Goal: Transaction & Acquisition: Download file/media

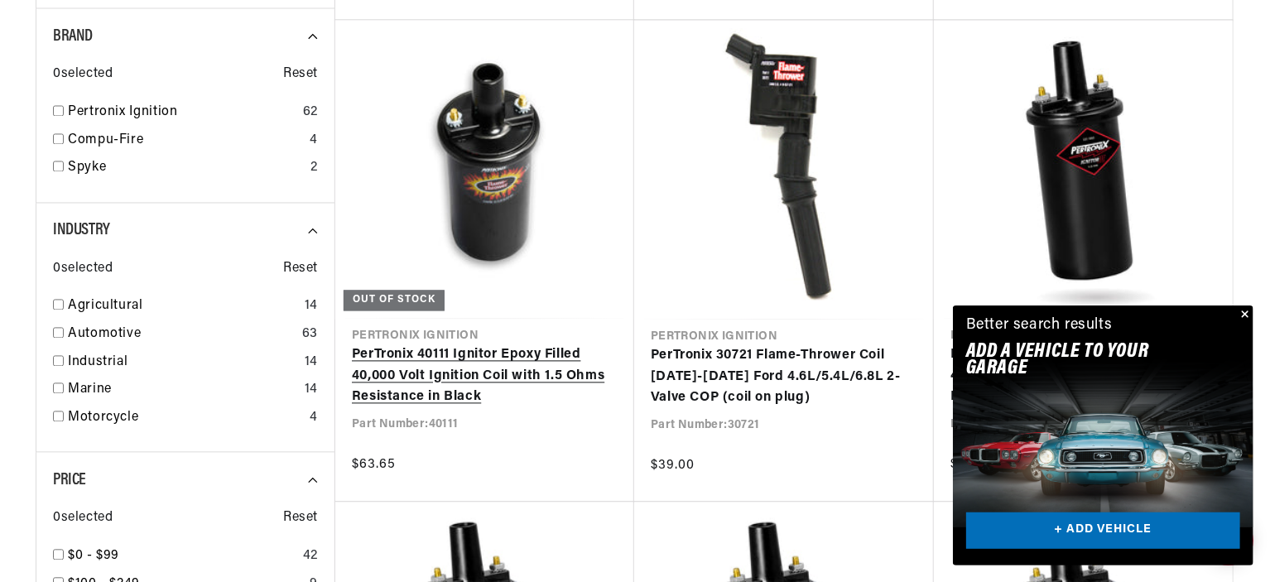
scroll to position [0, 502]
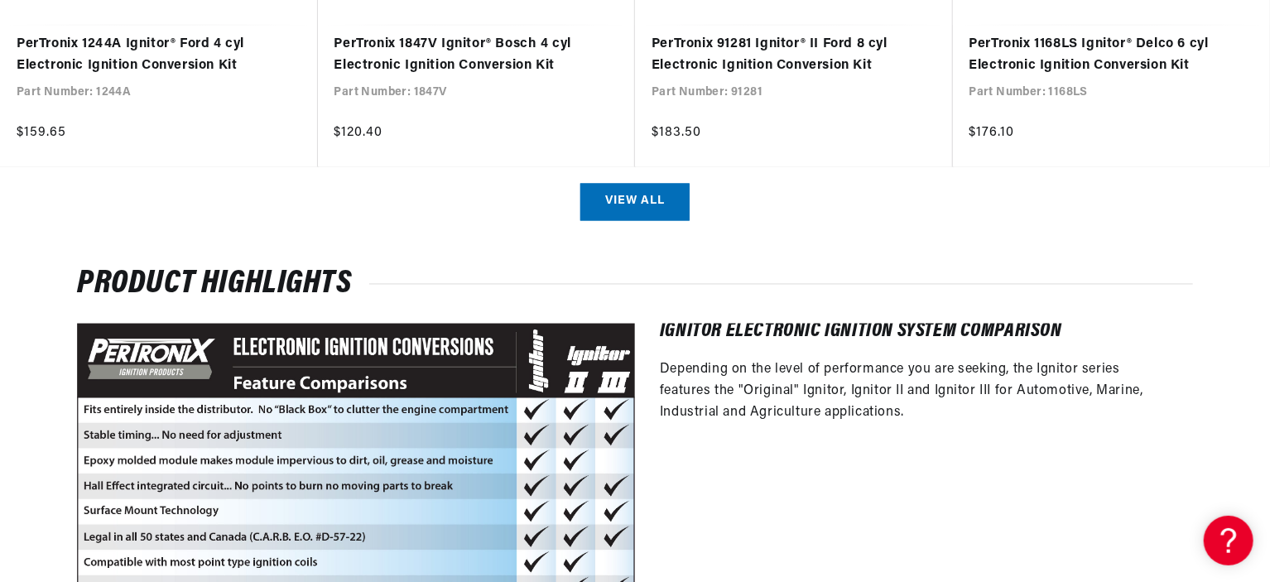
scroll to position [1491, 0]
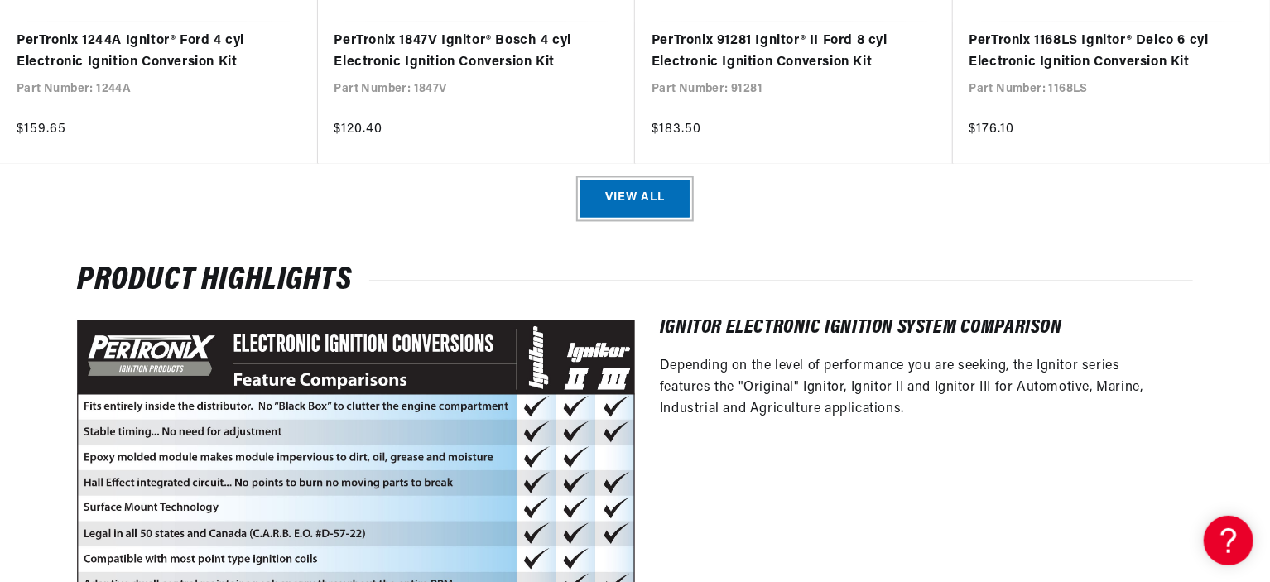
click at [595, 207] on link "View all" at bounding box center [635, 199] width 109 height 37
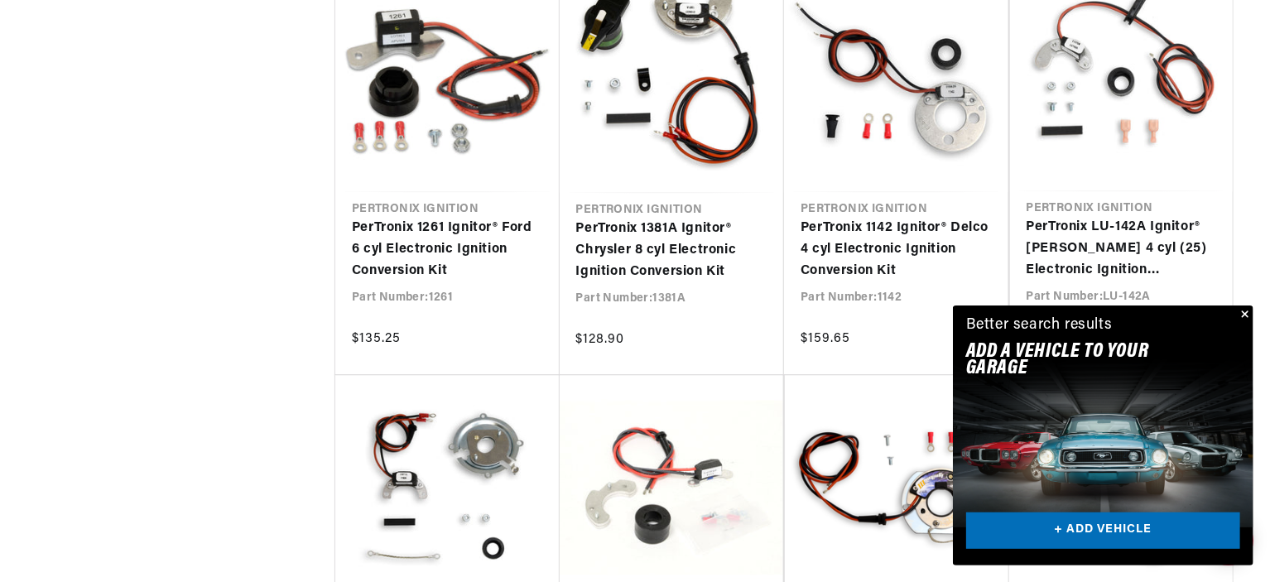
scroll to position [1739, 0]
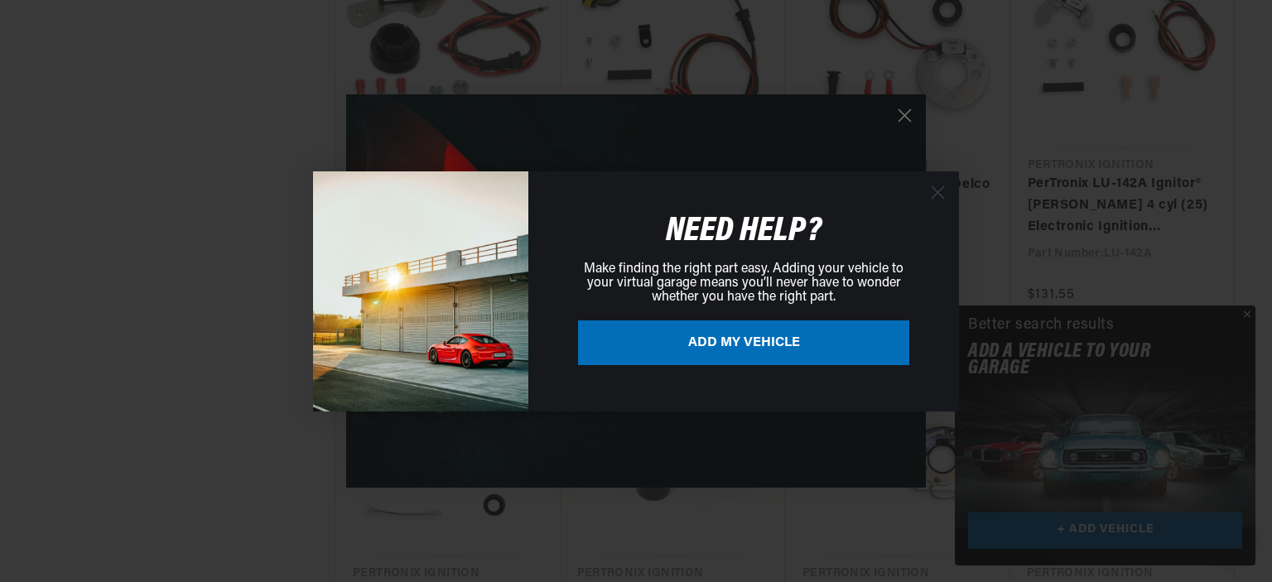
click at [1244, 316] on div "Close dialog NEED HELP? Make finding the right part easy. Adding your vehicle t…" at bounding box center [636, 291] width 1272 height 582
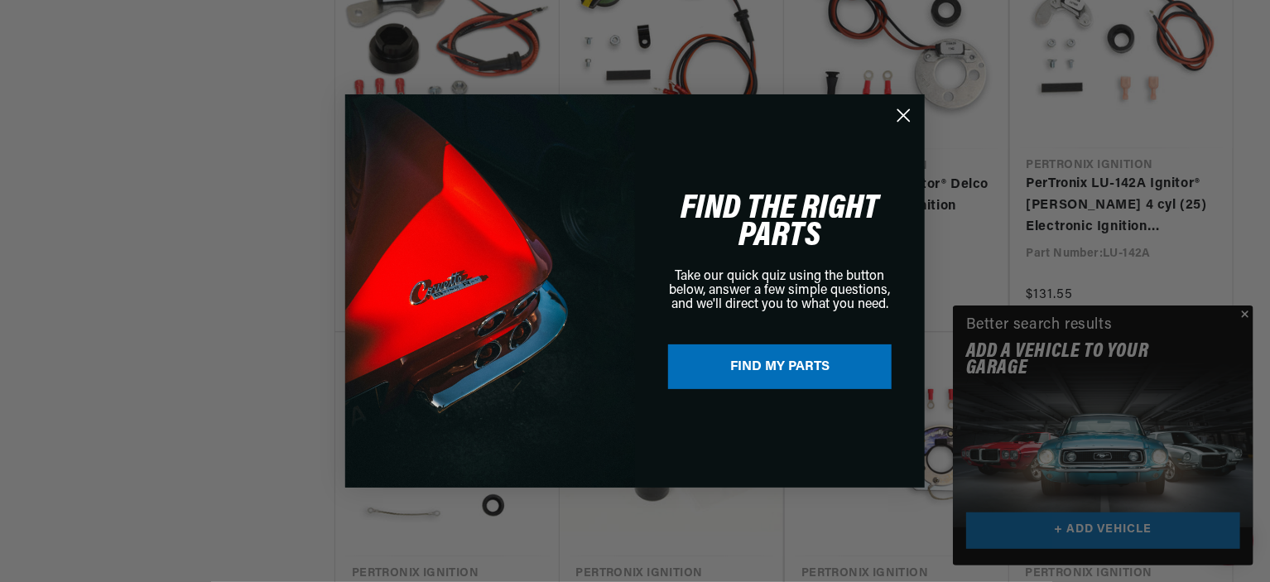
click at [899, 121] on circle "Close dialog" at bounding box center [903, 115] width 27 height 27
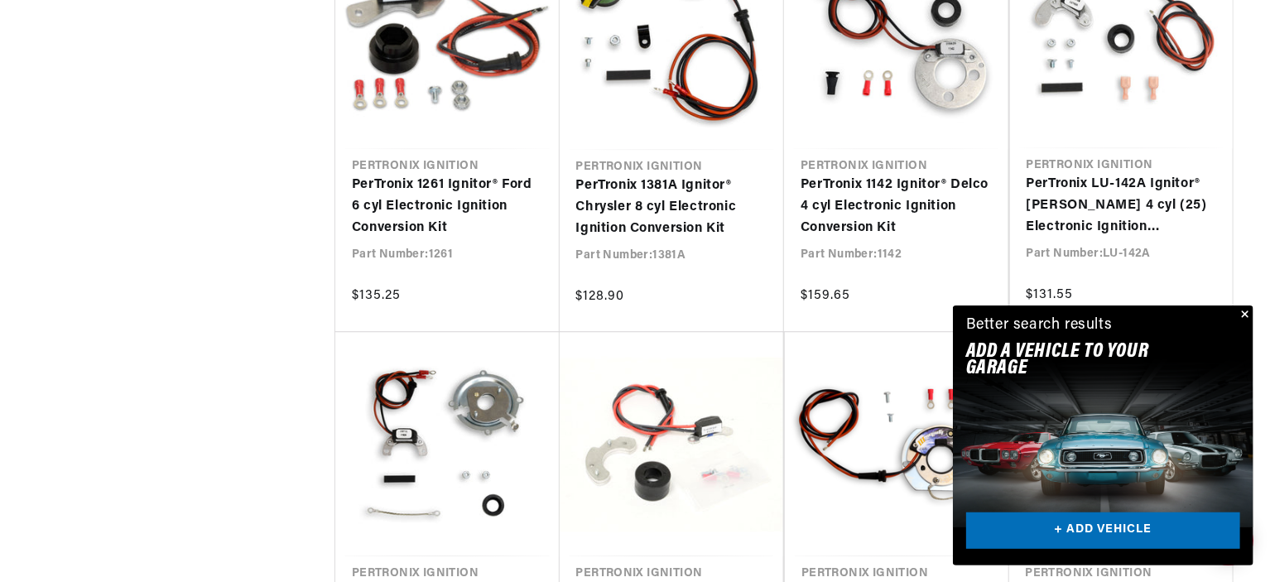
scroll to position [0, 502]
click at [1246, 312] on button "Close" at bounding box center [1244, 316] width 20 height 20
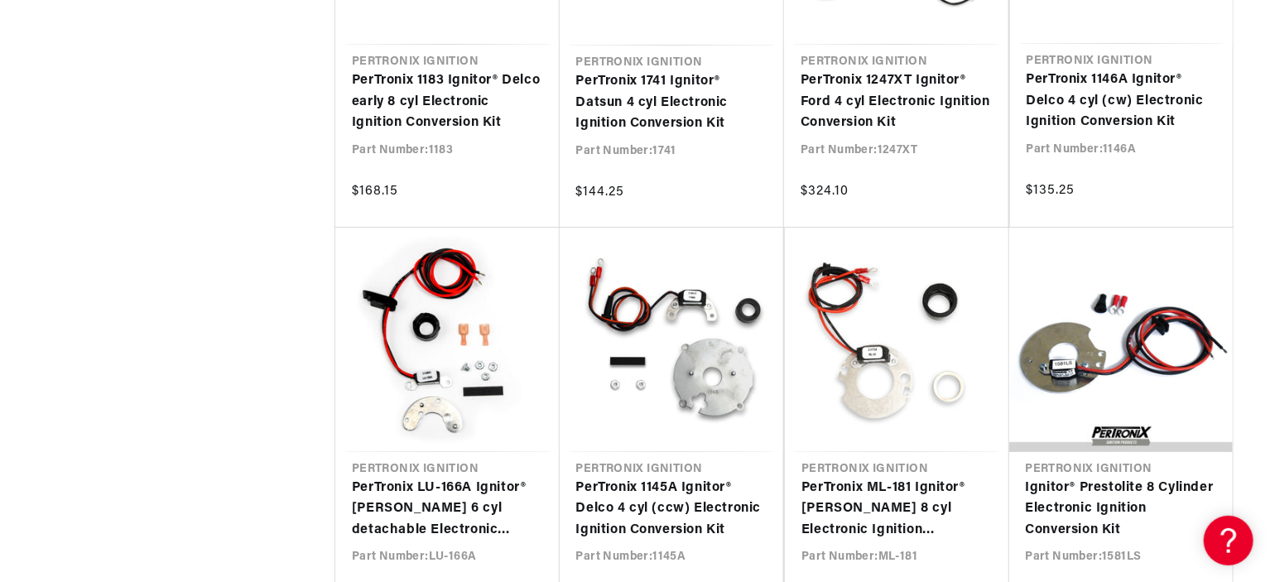
scroll to position [3396, 0]
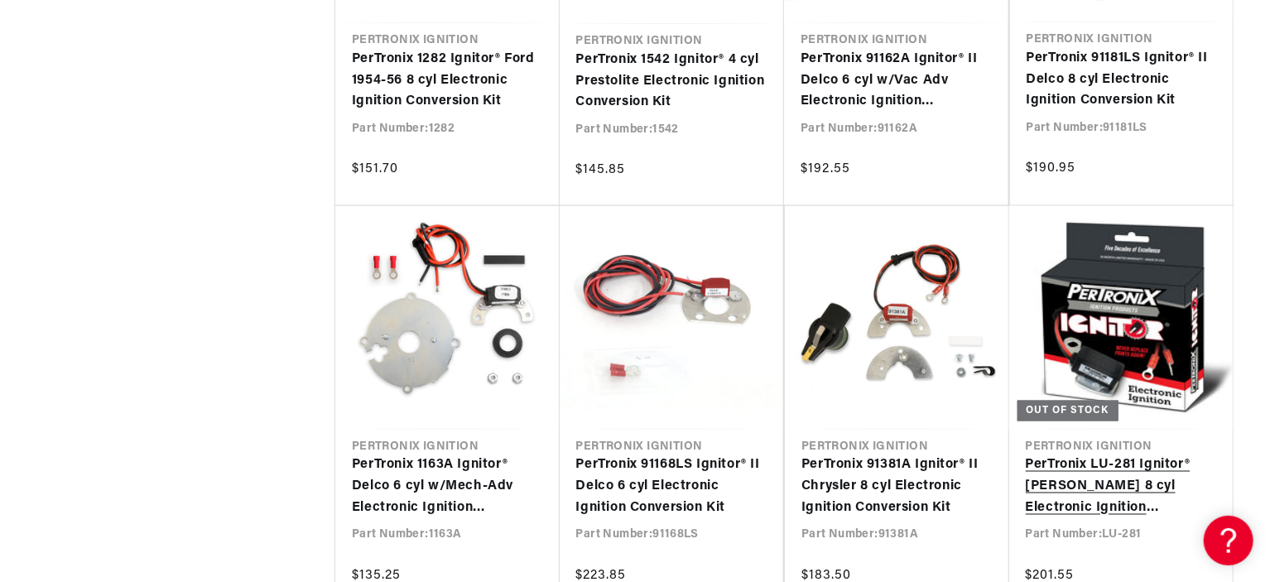
click at [1159, 468] on link "PerTronix LU-281 Ignitor® [PERSON_NAME] 8 cyl Electronic Ignition Conversion Kit" at bounding box center [1121, 488] width 191 height 64
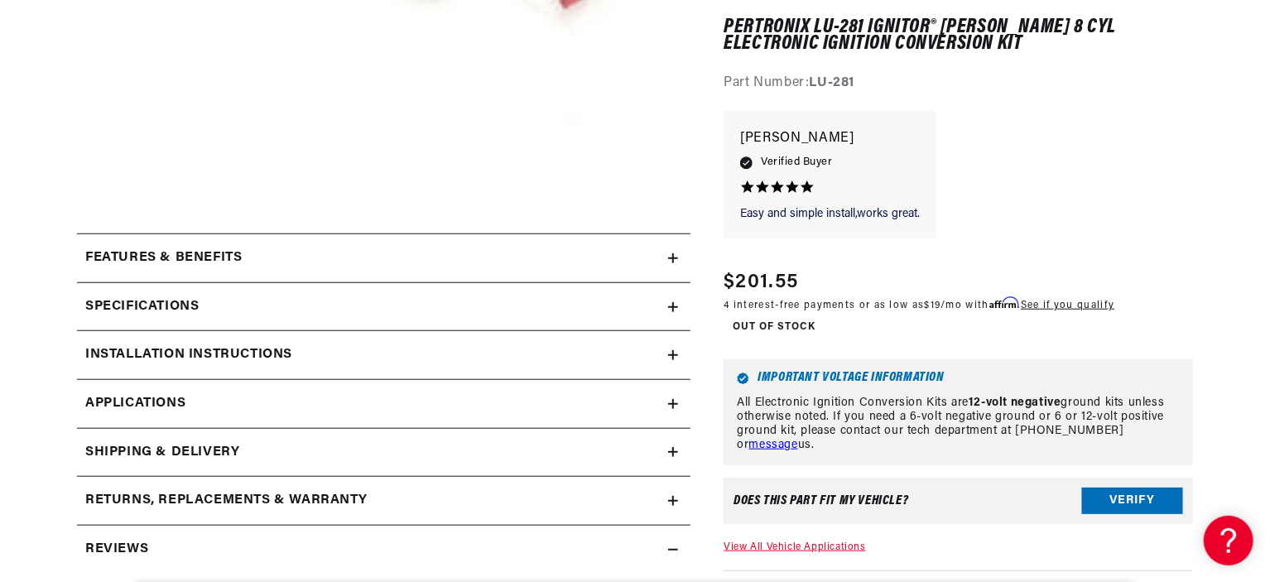
click at [222, 417] on link "Applications" at bounding box center [384, 404] width 614 height 49
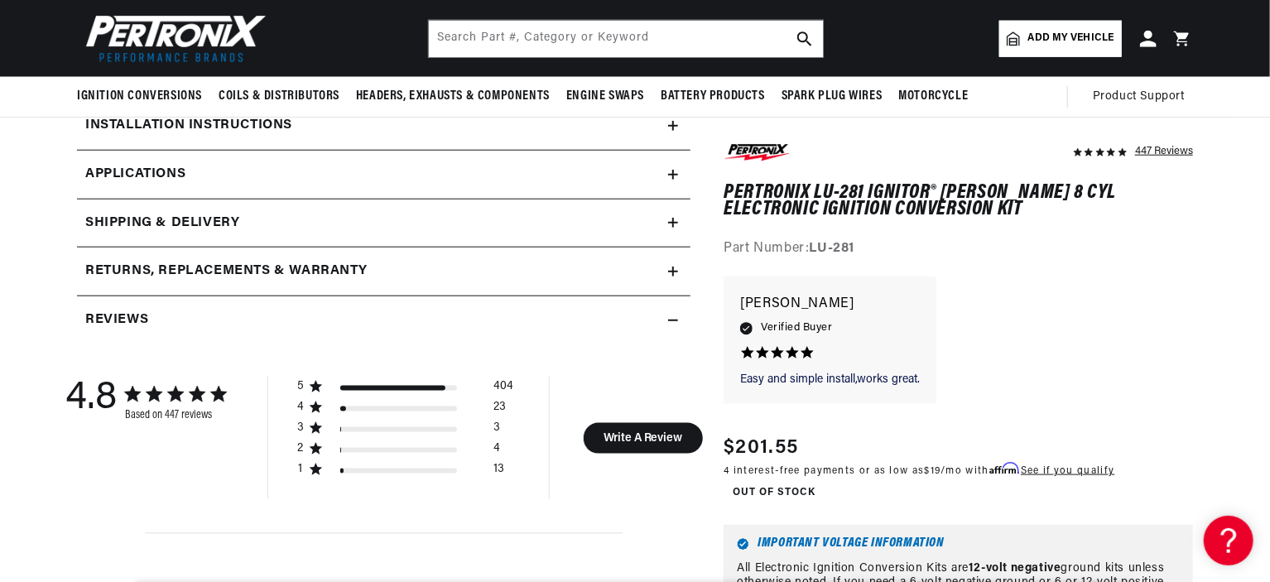
scroll to position [530, 0]
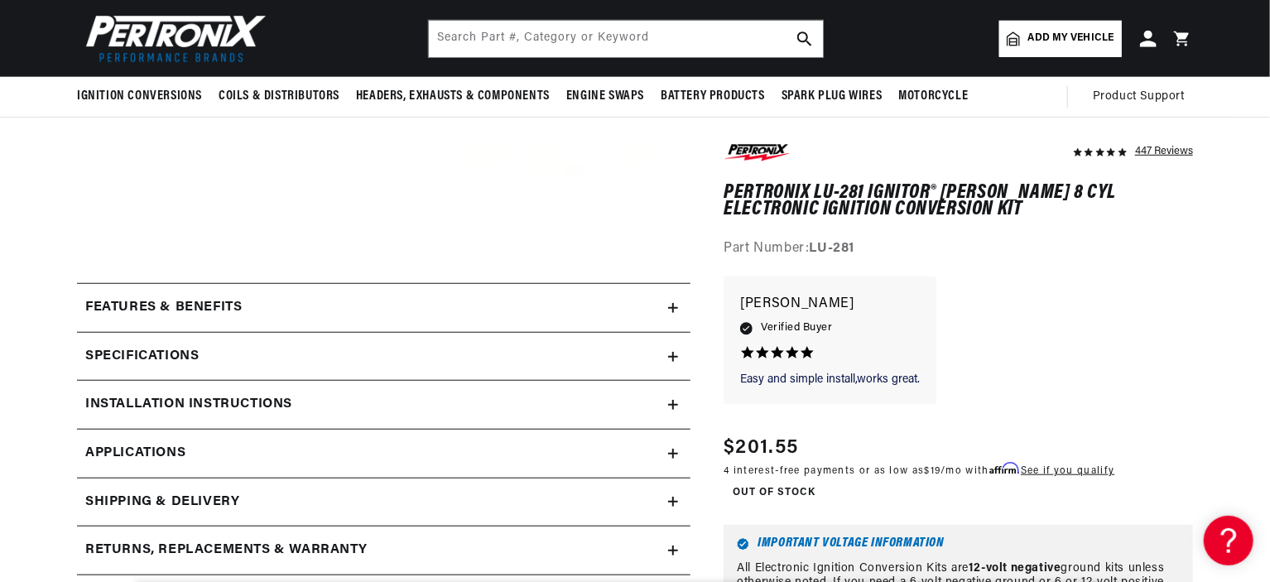
click at [156, 344] on summary "Specifications" at bounding box center [384, 357] width 614 height 48
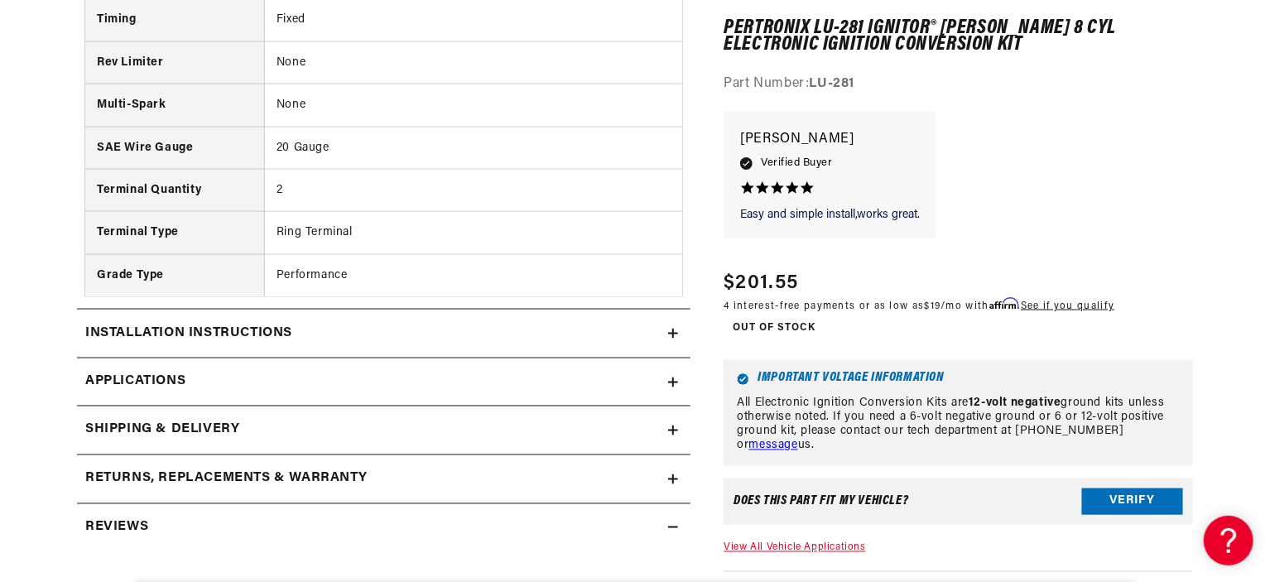
scroll to position [1275, 0]
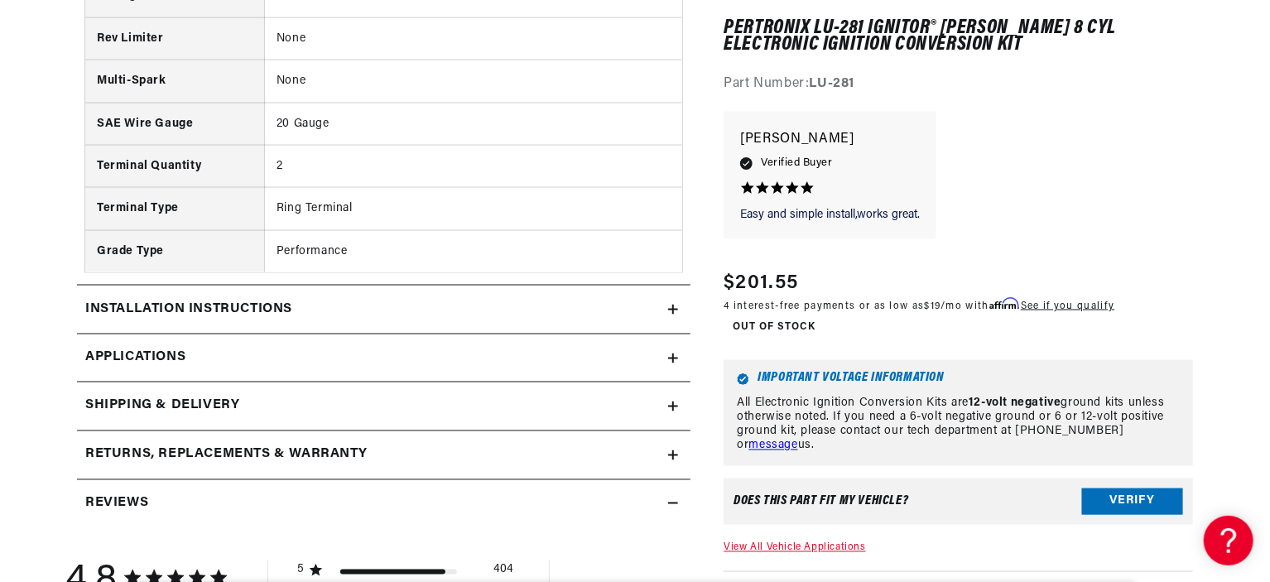
click at [175, 299] on h2 "Installation instructions" at bounding box center [188, 310] width 207 height 22
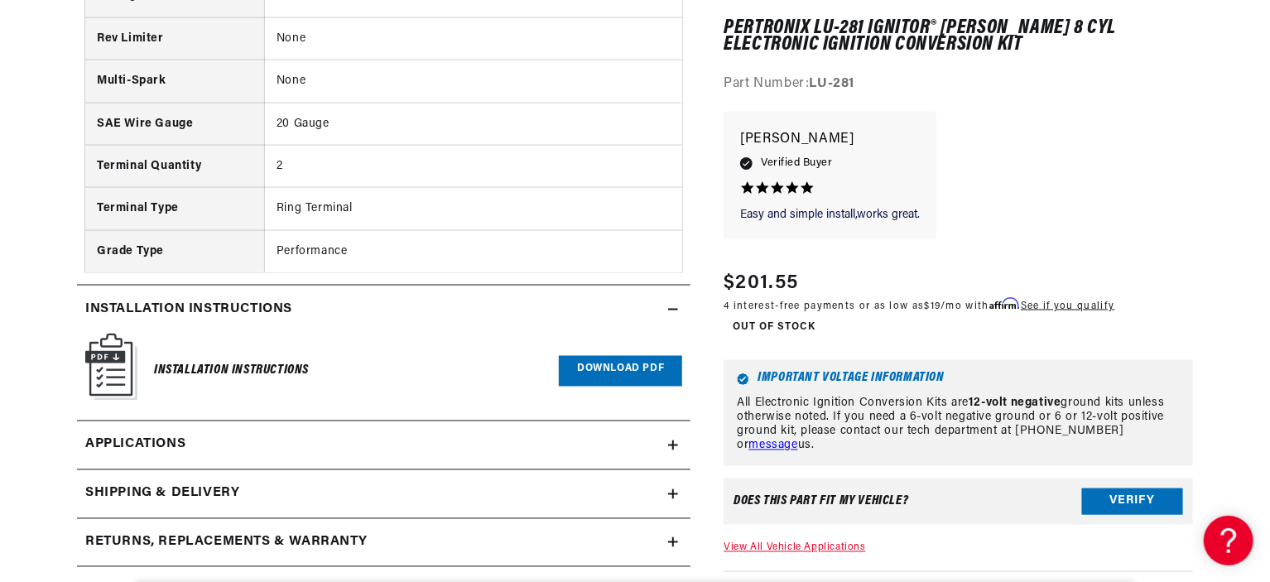
click at [575, 358] on link "Download PDF" at bounding box center [620, 371] width 123 height 31
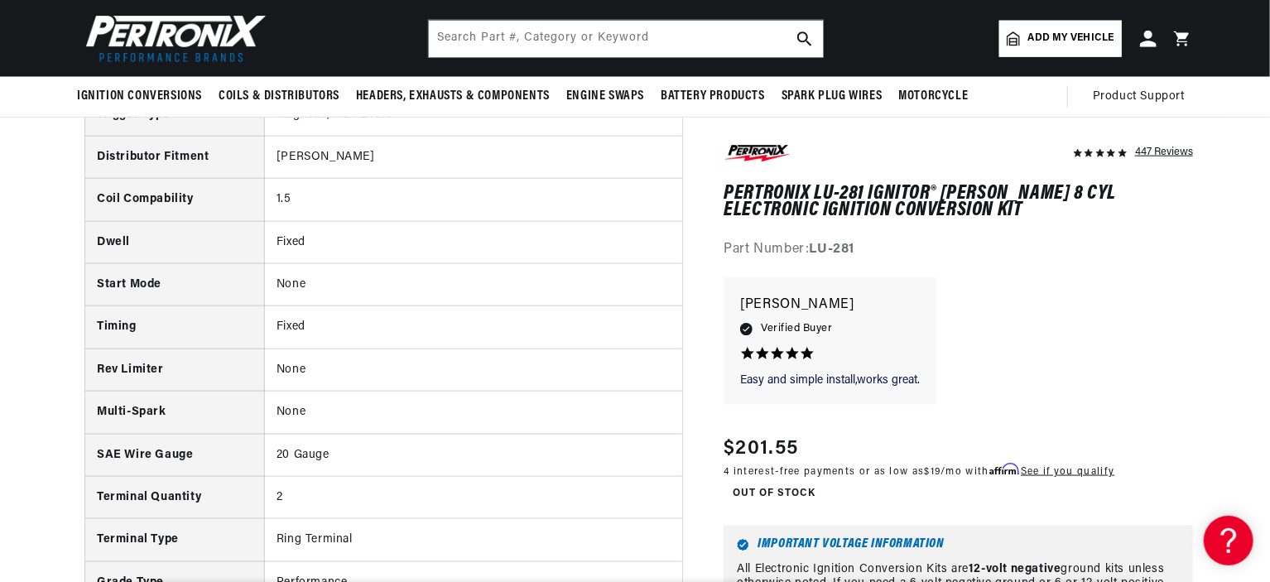
scroll to position [0, 502]
